Goal: Navigation & Orientation: Understand site structure

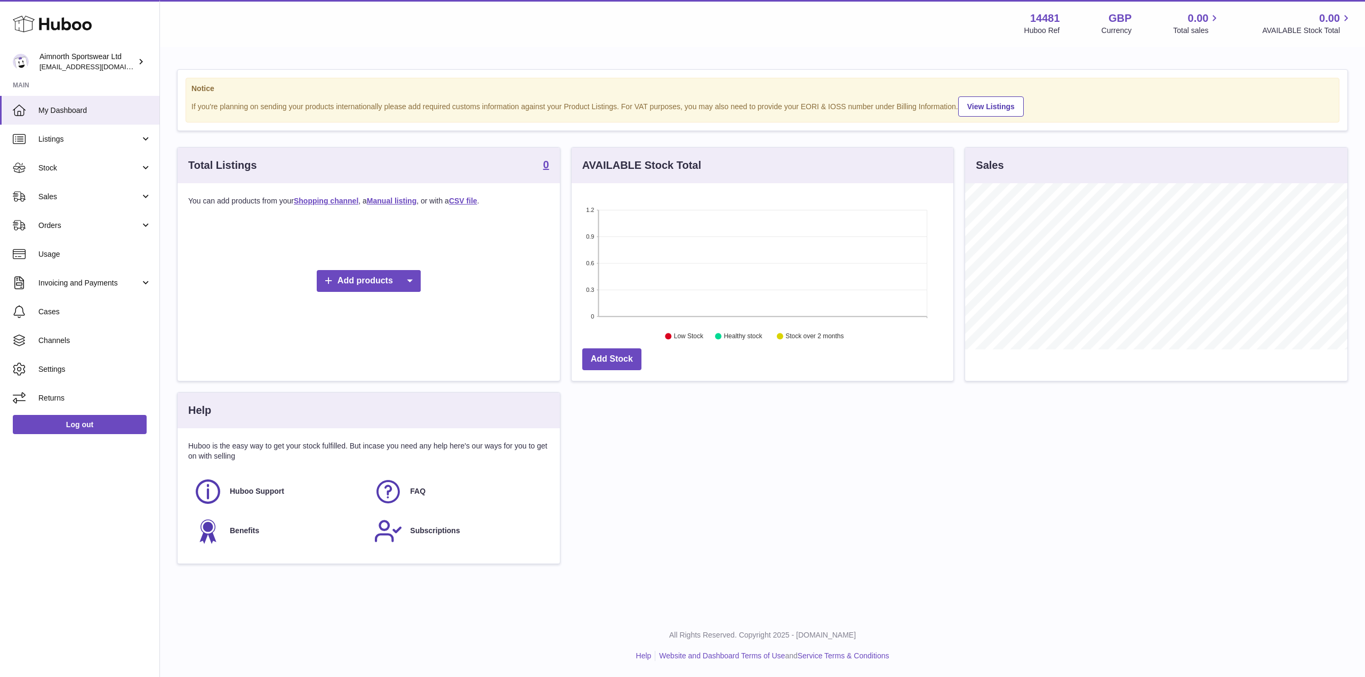
scroll to position [166, 382]
click at [114, 148] on link "Listings" at bounding box center [79, 139] width 159 height 29
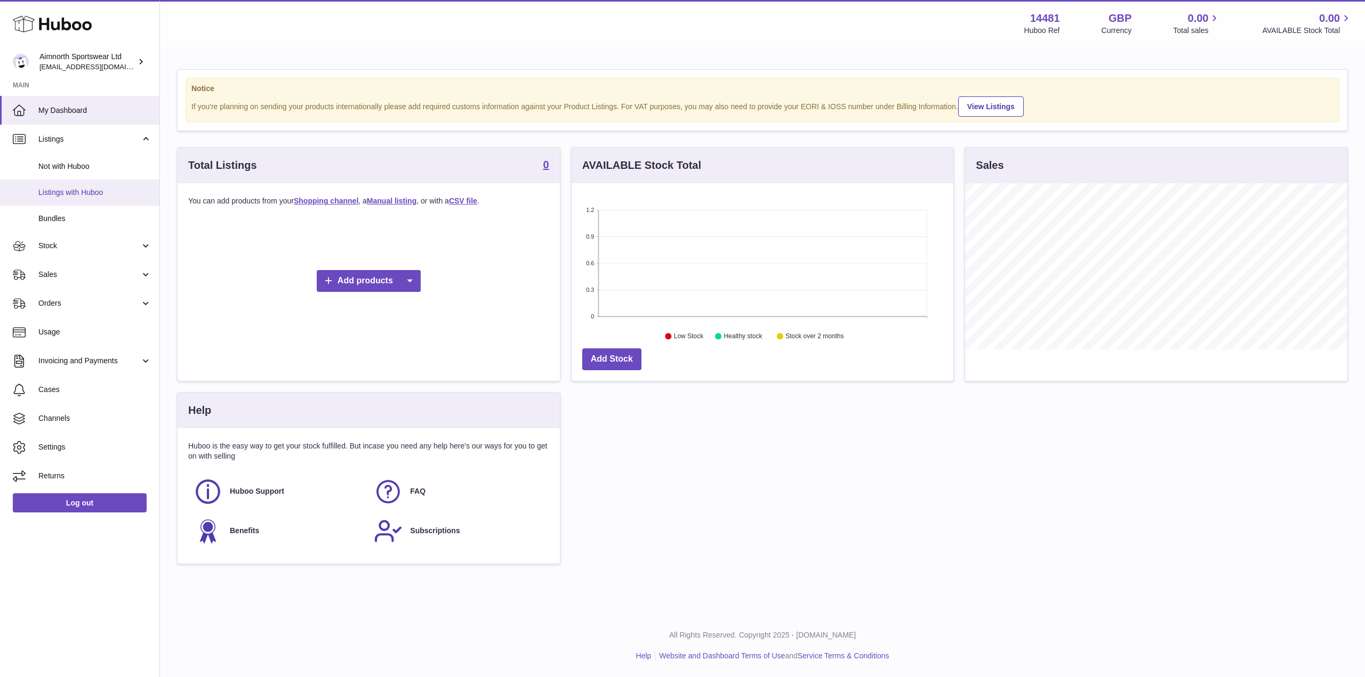
click at [86, 195] on span "Listings with Huboo" at bounding box center [94, 193] width 113 height 10
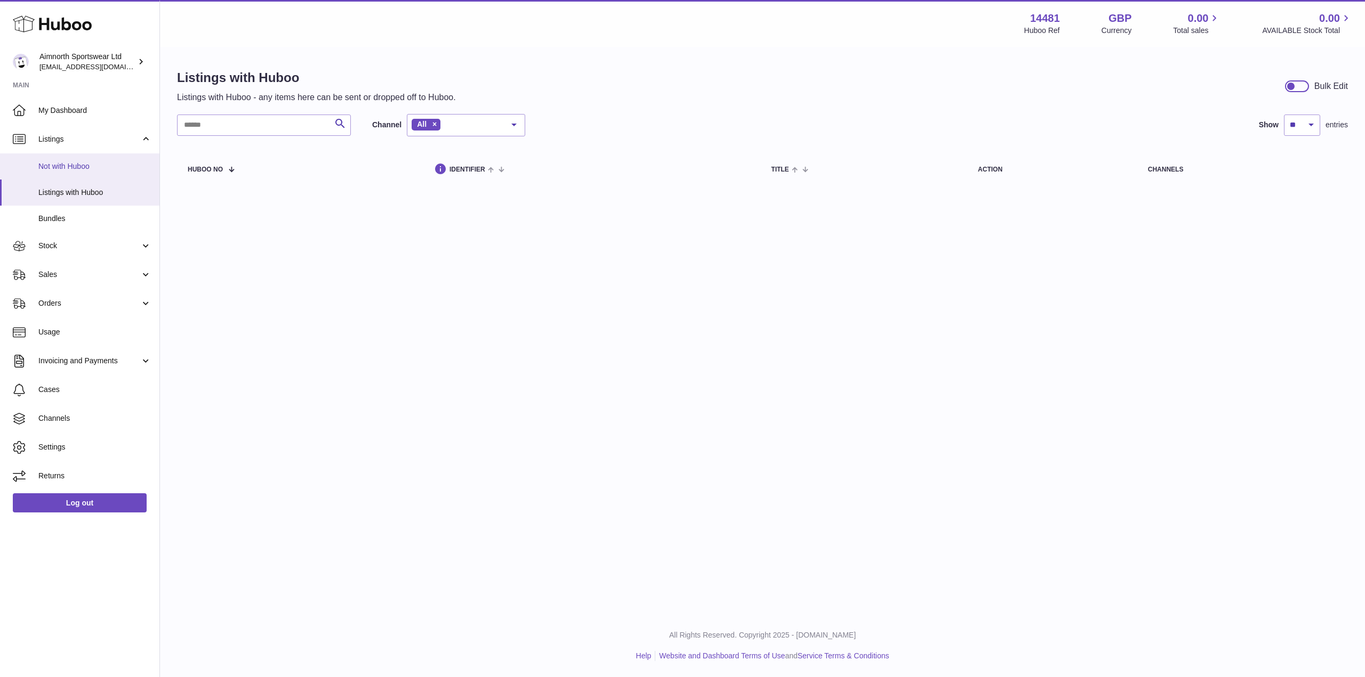
click at [85, 164] on span "Not with Huboo" at bounding box center [94, 167] width 113 height 10
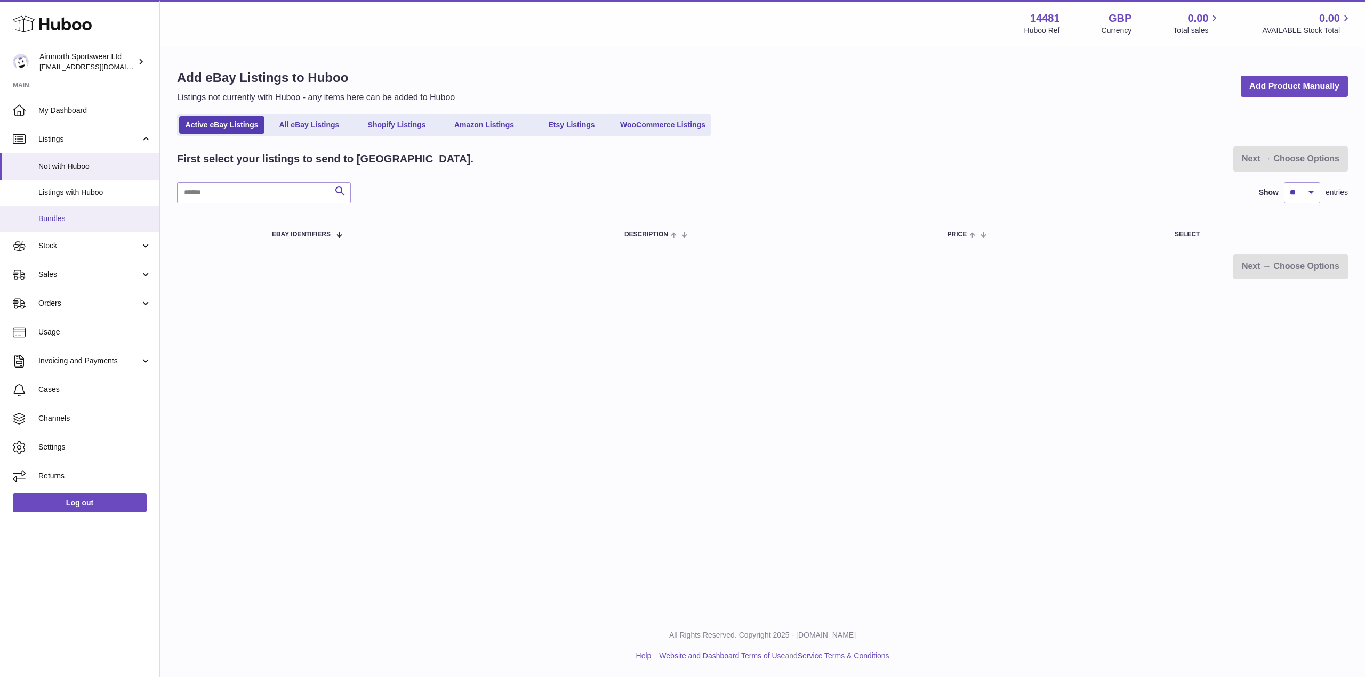
click at [86, 216] on span "Bundles" at bounding box center [94, 219] width 113 height 10
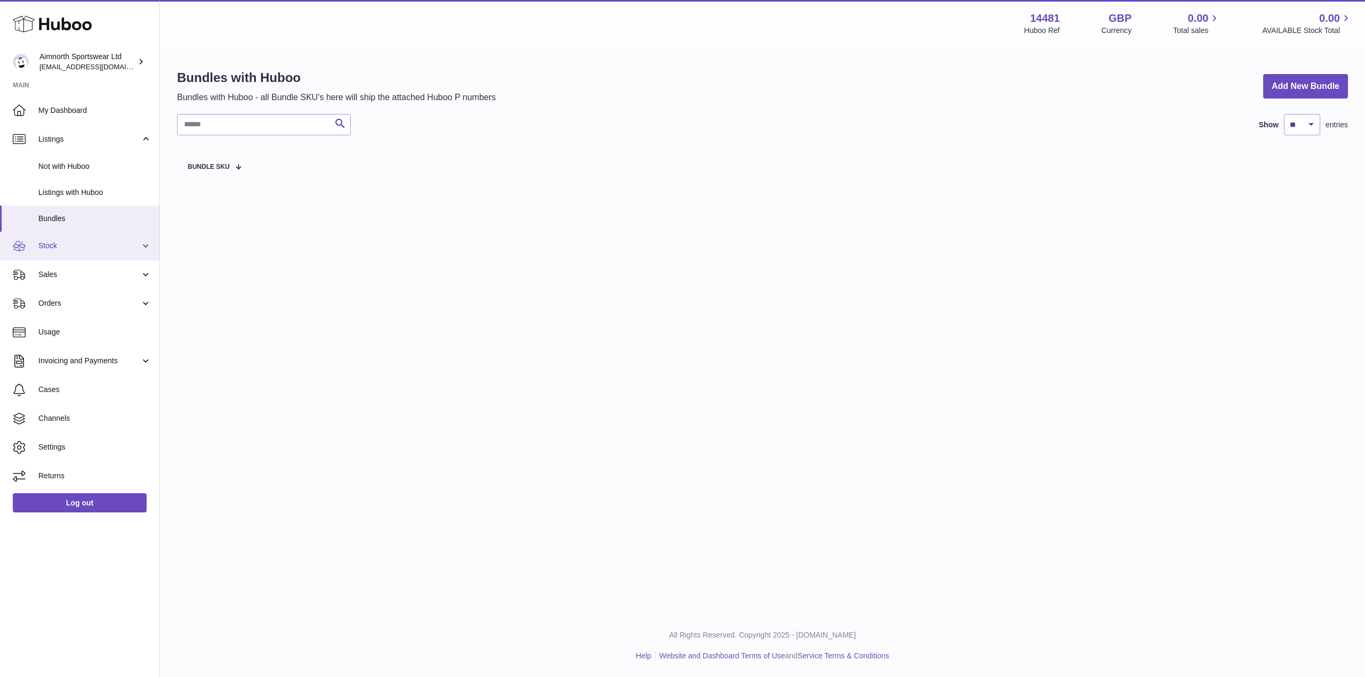
click at [80, 251] on span "Stock" at bounding box center [89, 246] width 102 height 10
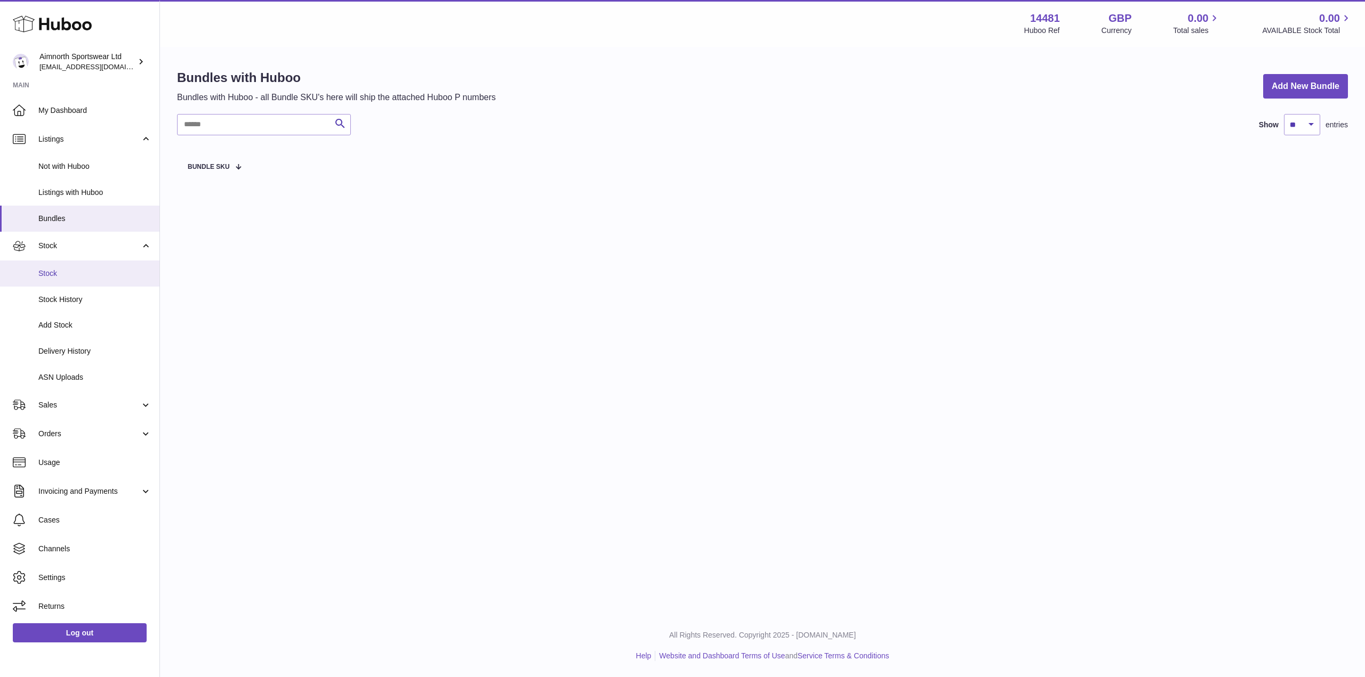
click at [82, 271] on span "Stock" at bounding box center [94, 274] width 113 height 10
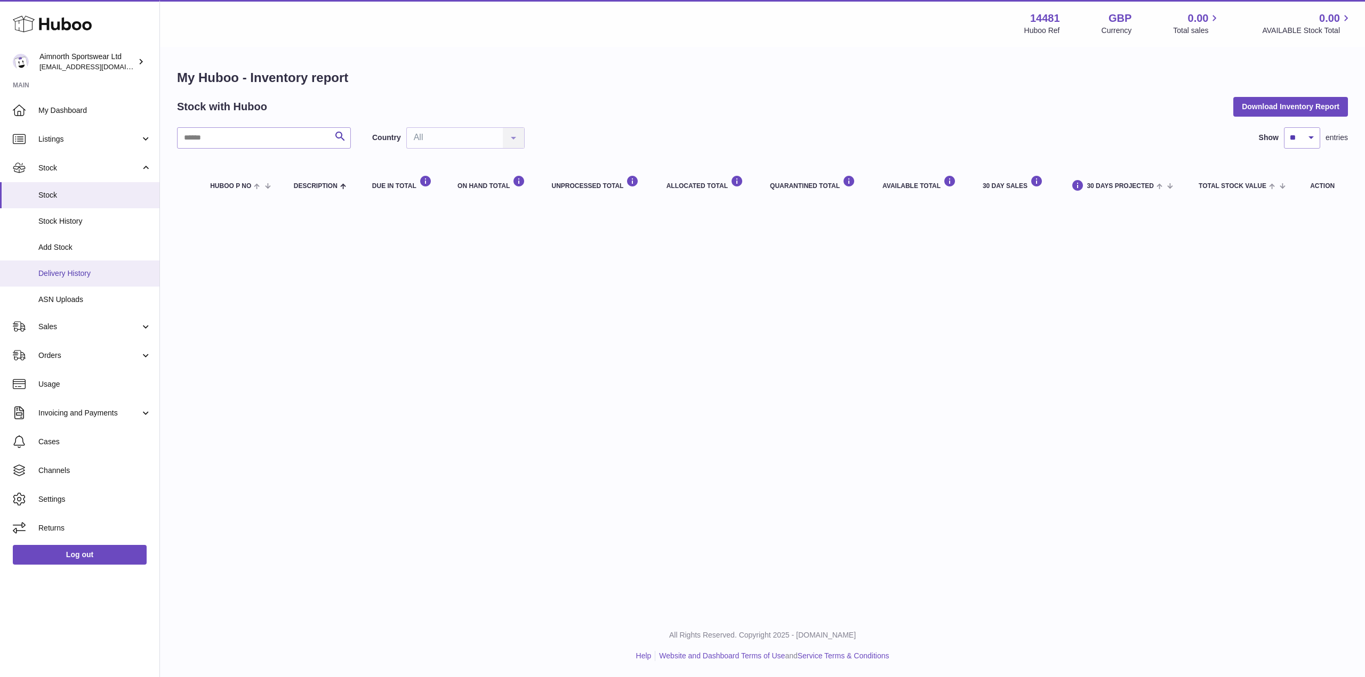
click at [93, 280] on link "Delivery History" at bounding box center [79, 274] width 159 height 26
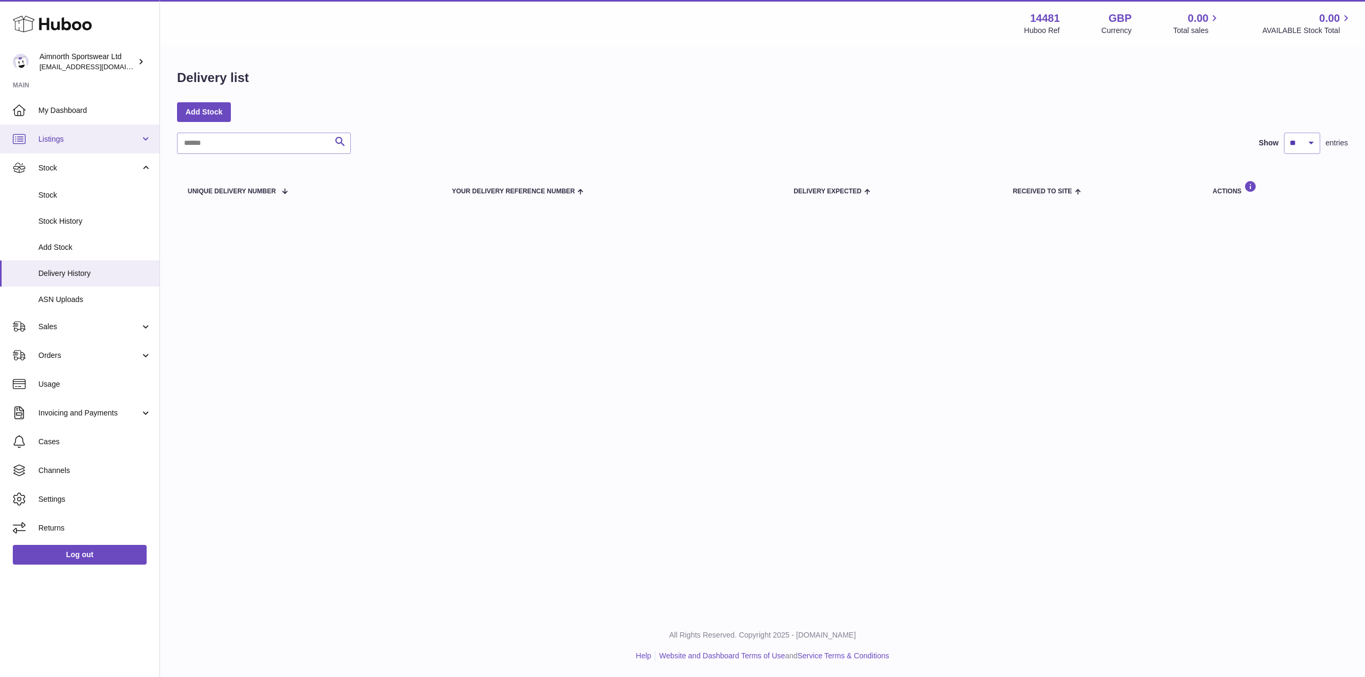
click at [75, 134] on span "Listings" at bounding box center [89, 139] width 102 height 10
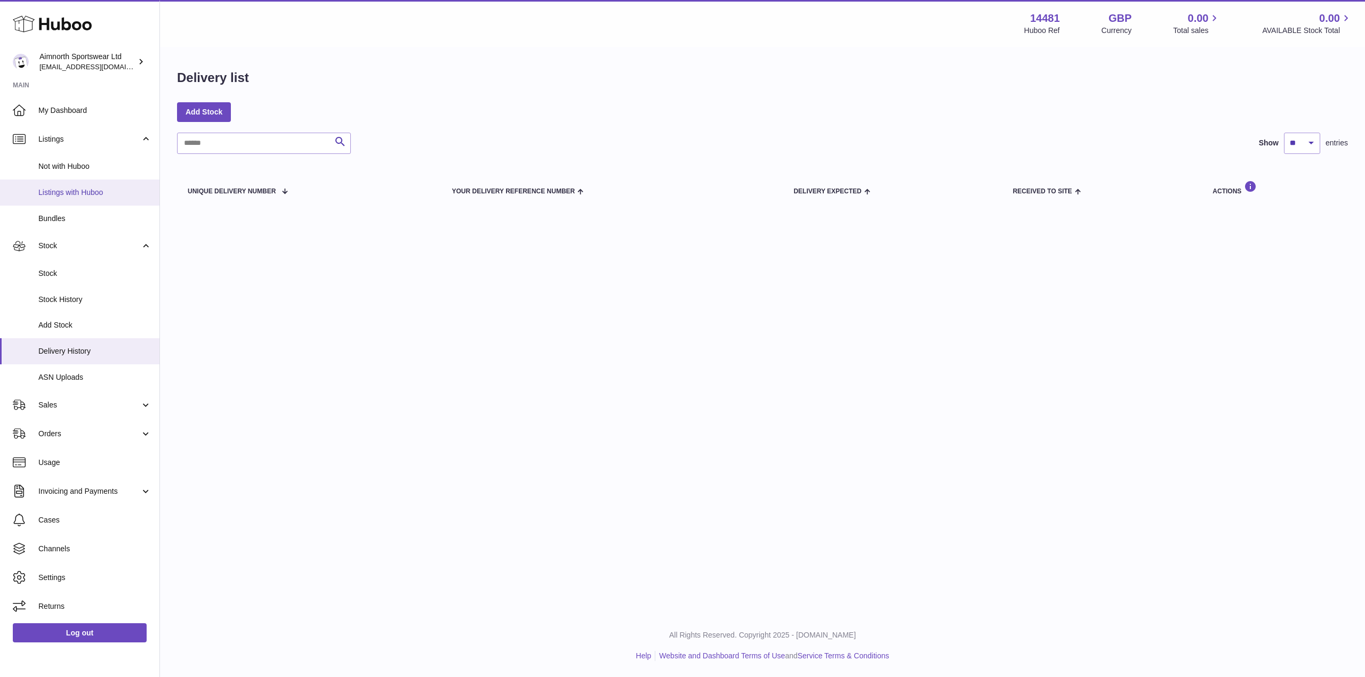
click at [88, 188] on span "Listings with Huboo" at bounding box center [94, 193] width 113 height 10
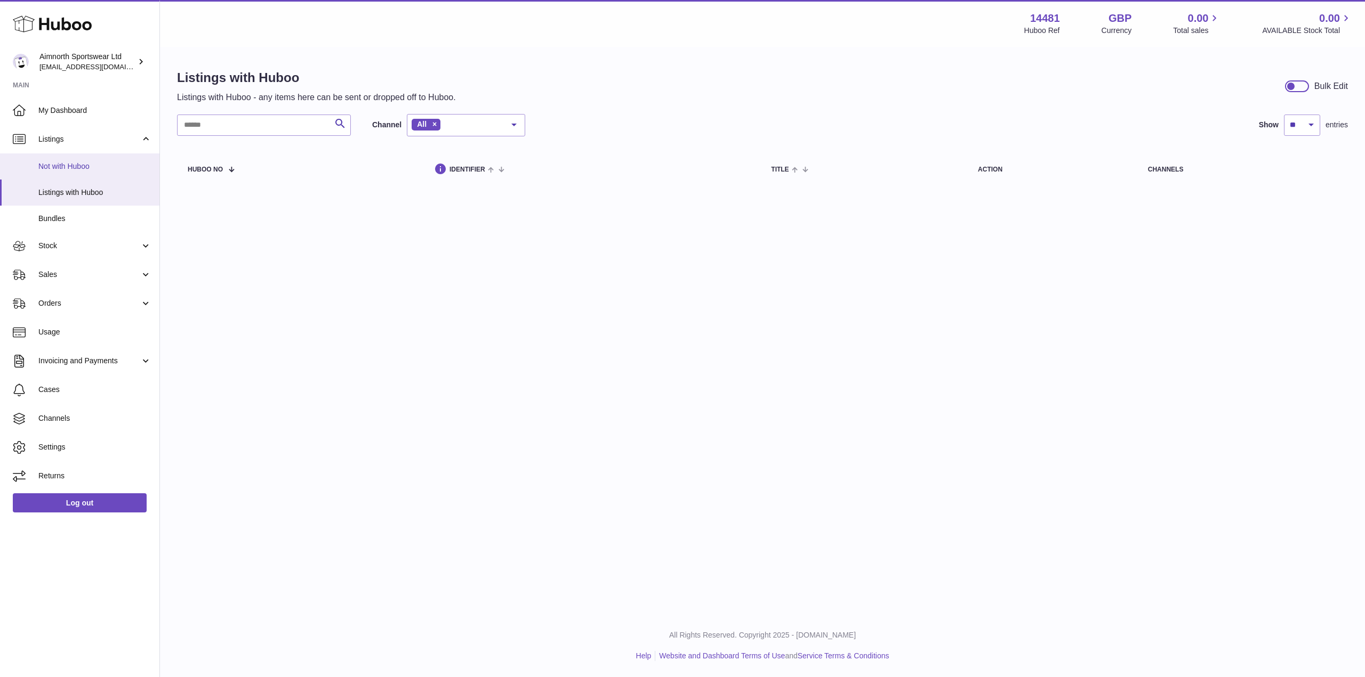
click at [96, 169] on span "Not with Huboo" at bounding box center [94, 167] width 113 height 10
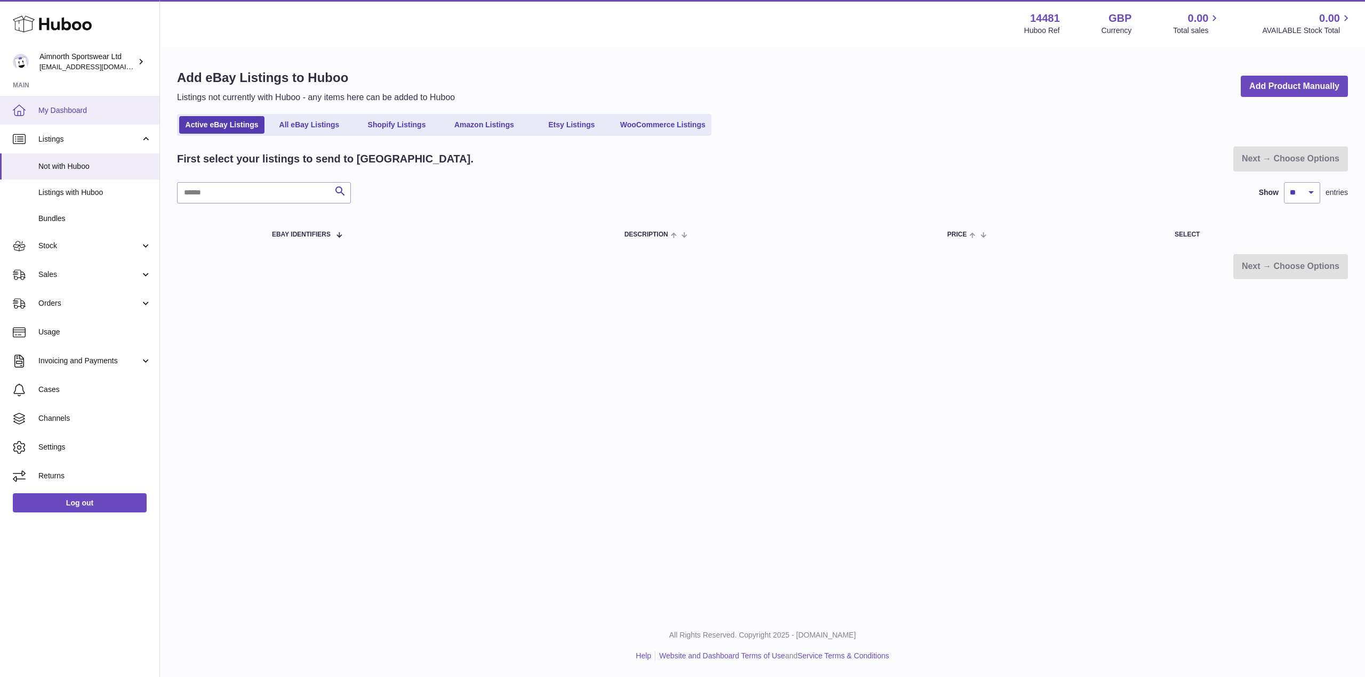
click at [96, 118] on link "My Dashboard" at bounding box center [79, 110] width 159 height 29
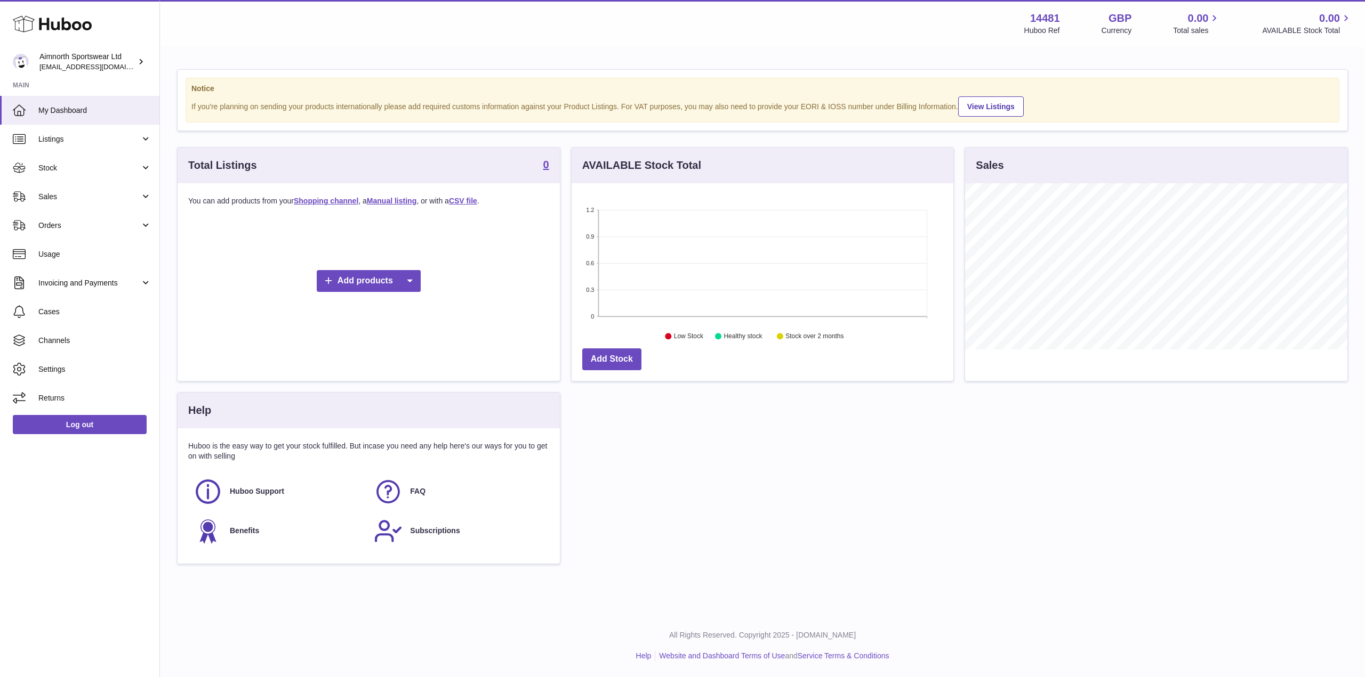
scroll to position [166, 382]
click at [91, 195] on span "Sales" at bounding box center [89, 197] width 102 height 10
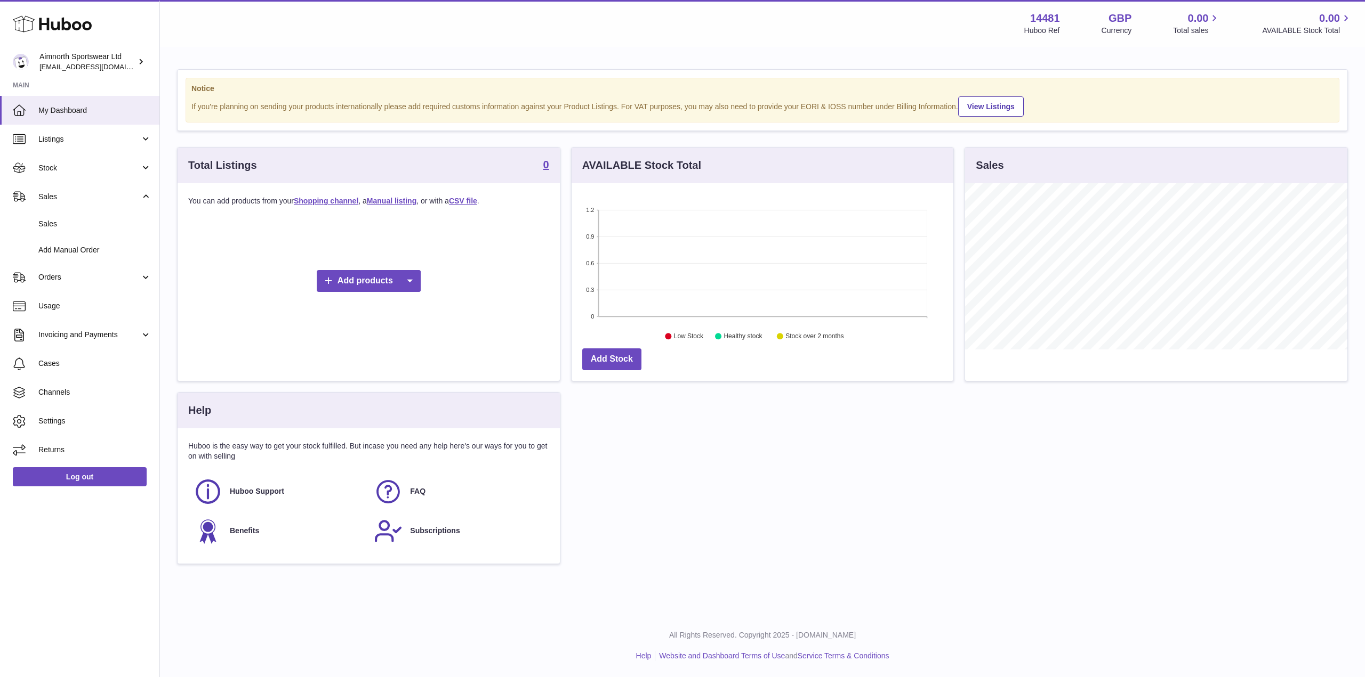
click at [708, 62] on div "Notice If you're planning on sending your products internationally please add r…" at bounding box center [762, 322] width 1205 height 548
